Goal: Navigation & Orientation: Find specific page/section

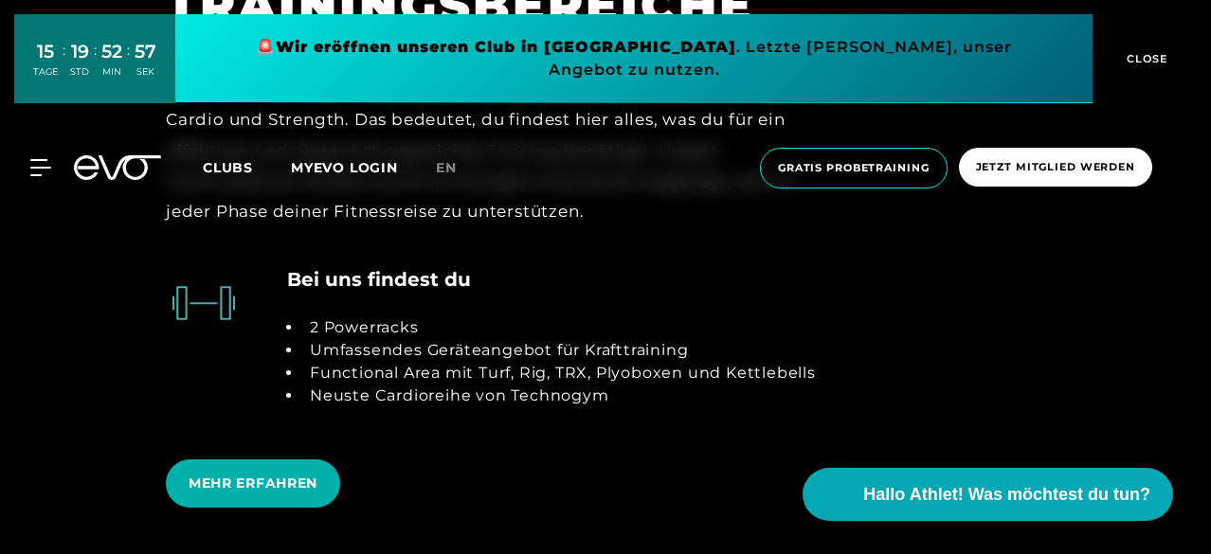
scroll to position [3606, 0]
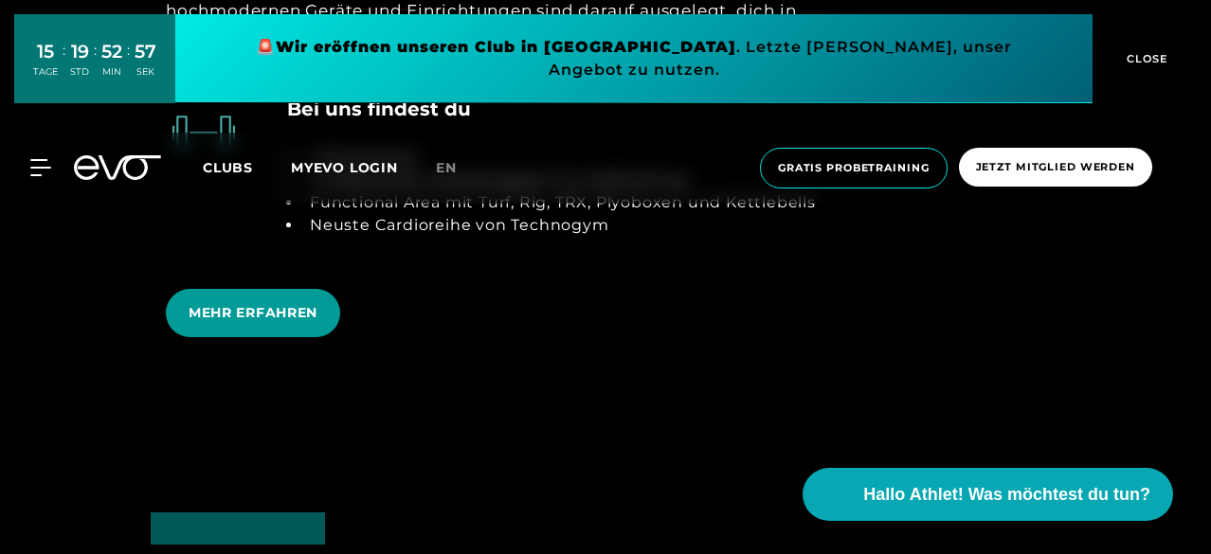
click at [264, 312] on span "MEHR ERFAHREN" at bounding box center [253, 313] width 129 height 20
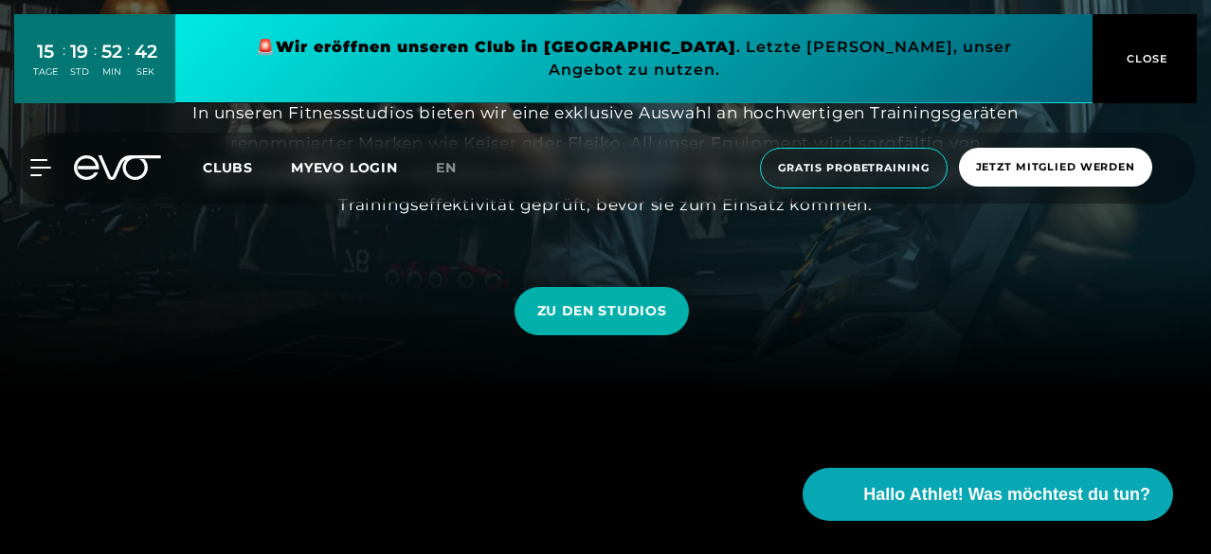
scroll to position [156, 0]
click at [626, 318] on span "ZU DEN STUDIOS" at bounding box center [602, 312] width 130 height 20
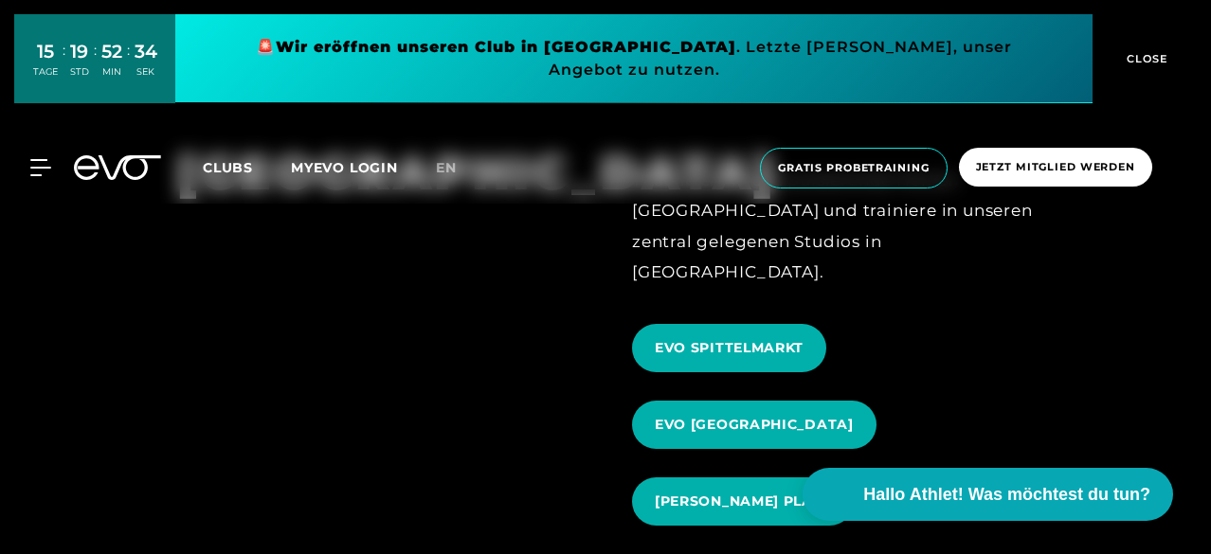
scroll to position [1656, 0]
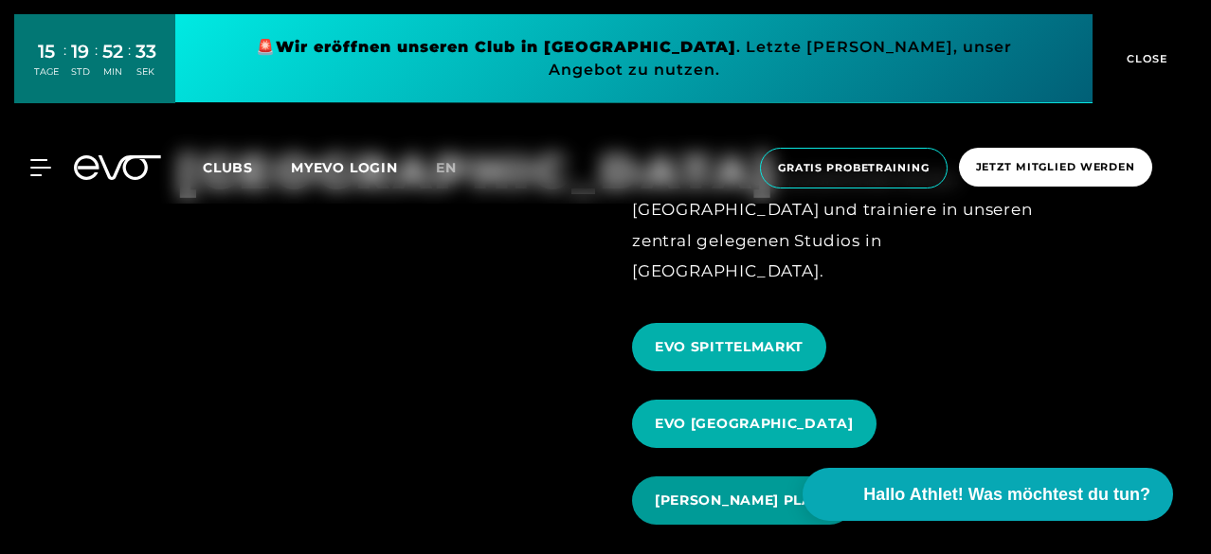
click at [730, 491] on span "[PERSON_NAME] PLATZ" at bounding box center [743, 501] width 176 height 20
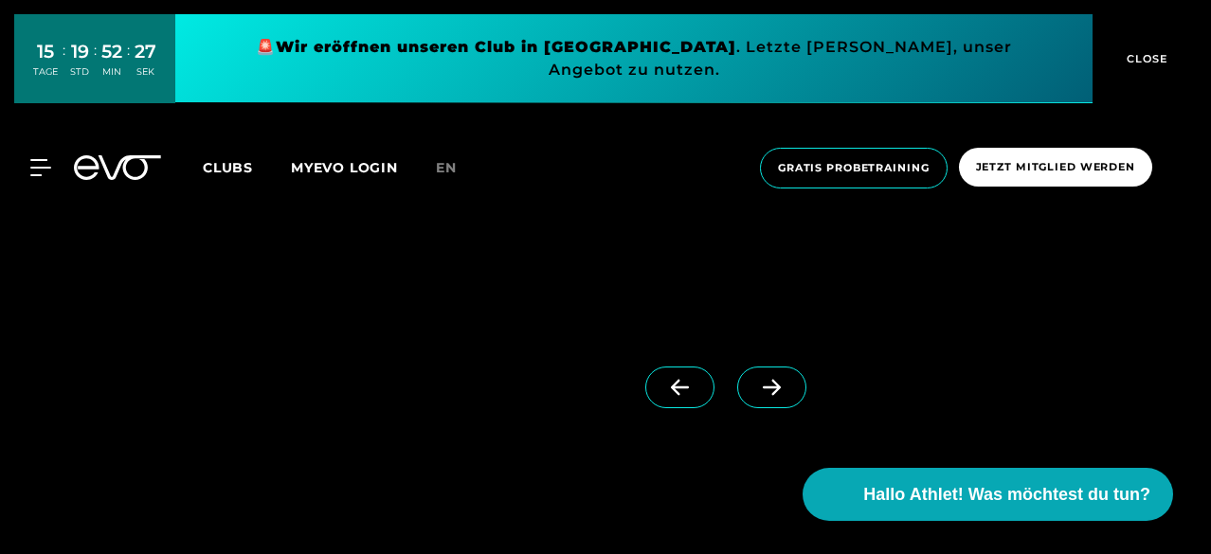
scroll to position [1441, 0]
click at [755, 380] on icon at bounding box center [771, 379] width 33 height 17
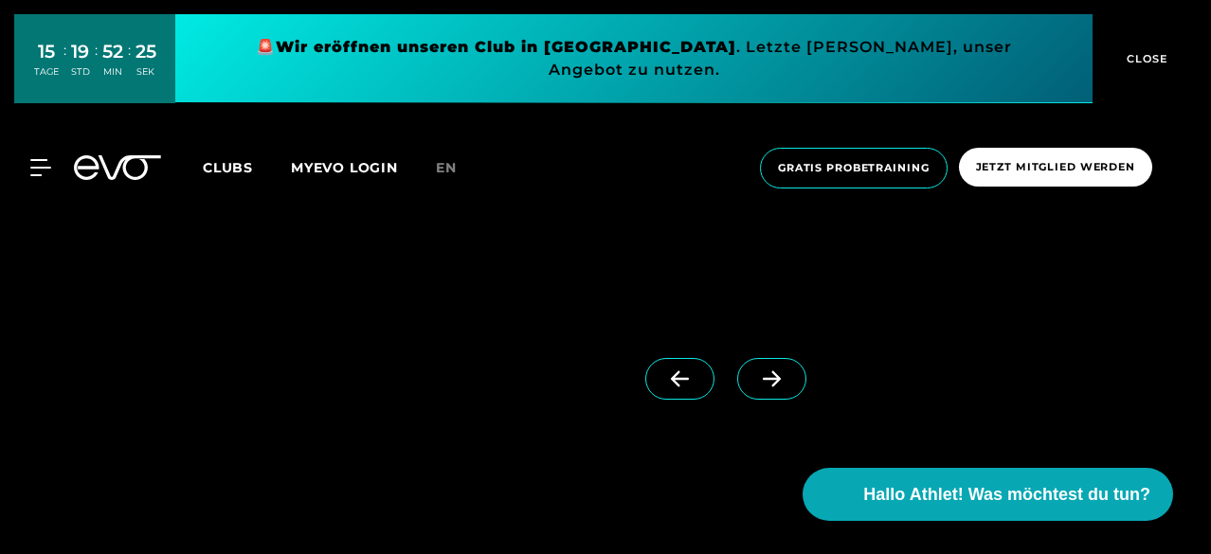
click at [755, 380] on icon at bounding box center [771, 379] width 33 height 17
